Goal: Find specific page/section: Find specific page/section

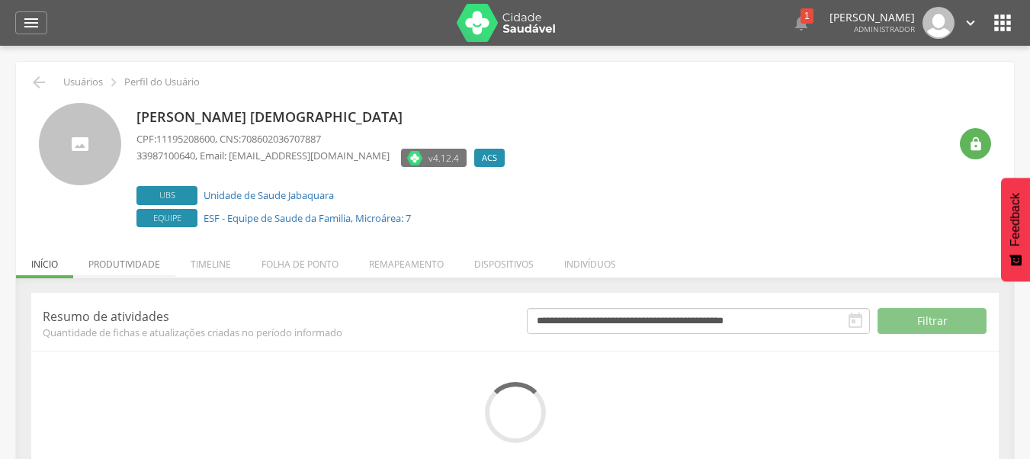
click at [128, 260] on li "Produtividade" at bounding box center [124, 261] width 102 height 36
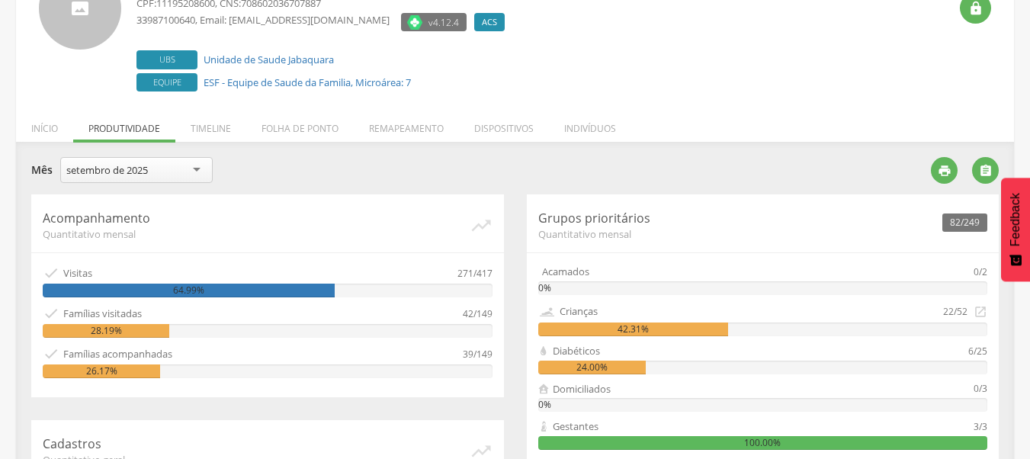
scroll to position [153, 0]
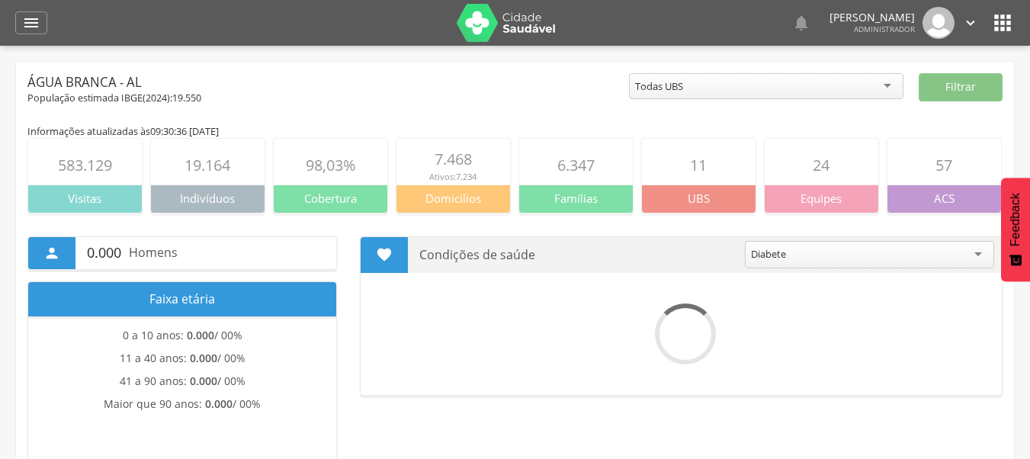
click at [997, 24] on icon "" at bounding box center [1003, 23] width 24 height 24
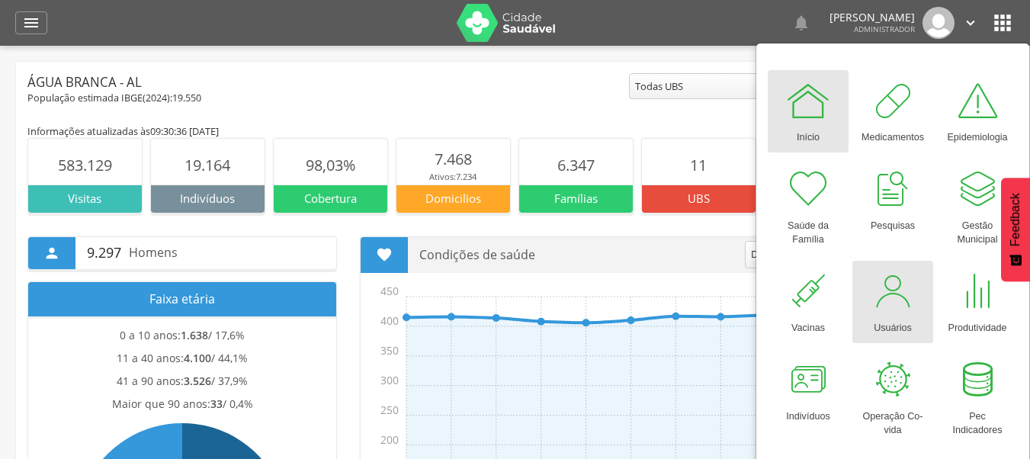
click at [889, 307] on div at bounding box center [893, 291] width 46 height 46
